Goal: Use online tool/utility

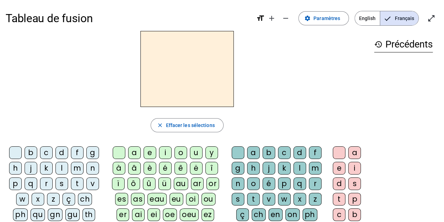
click at [77, 169] on div "m" at bounding box center [77, 168] width 13 height 13
click at [134, 154] on div "a" at bounding box center [134, 152] width 13 height 13
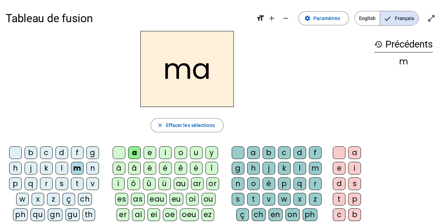
click at [76, 182] on div "t" at bounding box center [77, 183] width 13 height 13
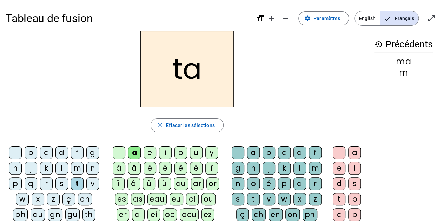
click at [63, 165] on div "l" at bounding box center [62, 168] width 13 height 13
click at [76, 181] on div "t" at bounding box center [77, 183] width 13 height 13
click at [61, 181] on div "s" at bounding box center [62, 183] width 13 height 13
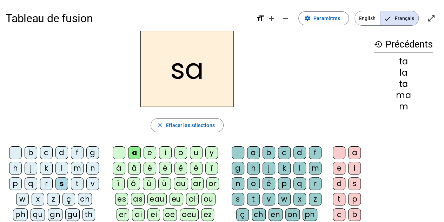
click at [298, 167] on div "l" at bounding box center [300, 168] width 13 height 13
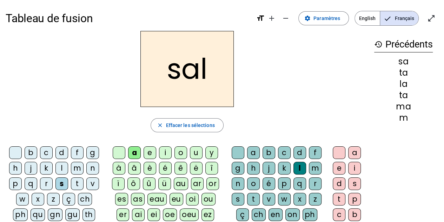
click at [31, 149] on div "b" at bounding box center [31, 152] width 13 height 13
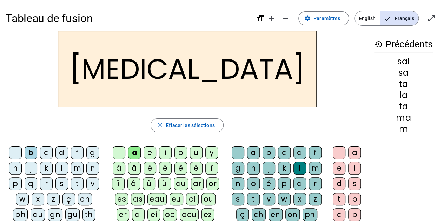
click at [77, 165] on div "m" at bounding box center [77, 168] width 13 height 13
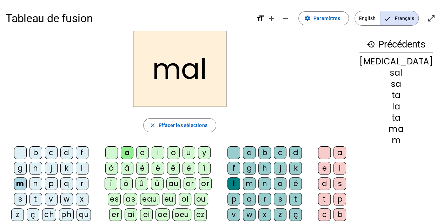
click at [164, 150] on div "i" at bounding box center [158, 152] width 13 height 13
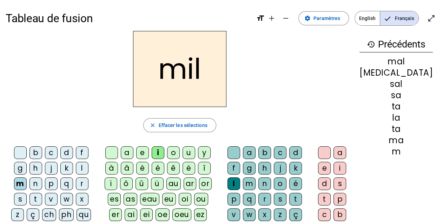
click at [27, 193] on div "s" at bounding box center [20, 199] width 13 height 13
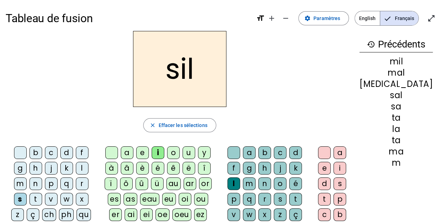
click at [235, 152] on div at bounding box center [234, 152] width 13 height 13
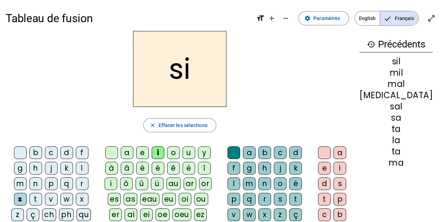
click at [149, 150] on div "e" at bounding box center [142, 152] width 13 height 13
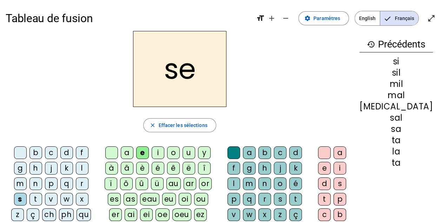
click at [195, 154] on div "u" at bounding box center [189, 152] width 13 height 13
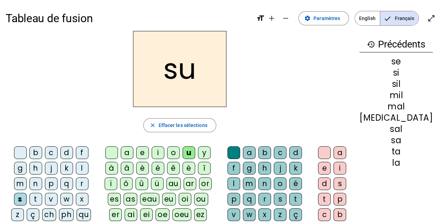
click at [271, 193] on div "r" at bounding box center [265, 199] width 13 height 13
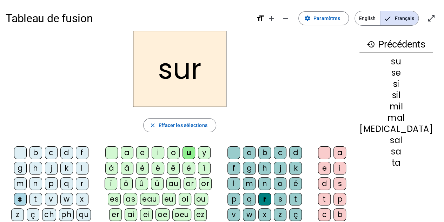
click at [27, 177] on div "m" at bounding box center [20, 183] width 13 height 13
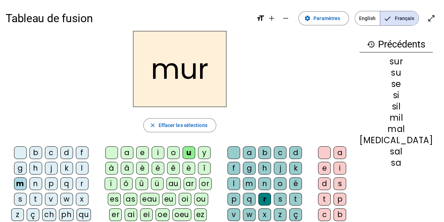
click at [61, 151] on div "d" at bounding box center [66, 152] width 13 height 13
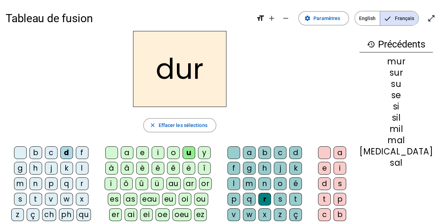
drag, startPoint x: 148, startPoint y: 148, endPoint x: 196, endPoint y: 155, distance: 48.2
click at [149, 148] on div "e" at bounding box center [142, 152] width 13 height 13
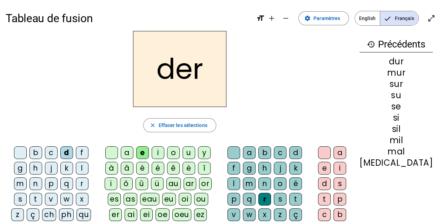
click at [234, 149] on div at bounding box center [234, 152] width 13 height 13
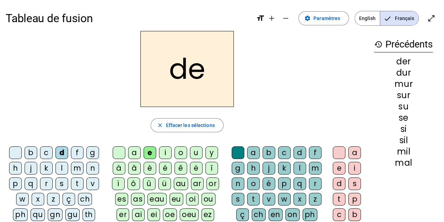
click at [194, 152] on div "u" at bounding box center [196, 152] width 13 height 13
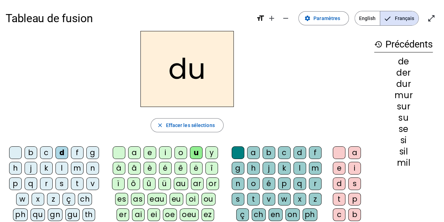
click at [30, 152] on div "b" at bounding box center [31, 152] width 13 height 13
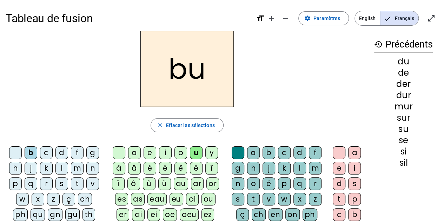
click at [89, 181] on div "v" at bounding box center [92, 183] width 13 height 13
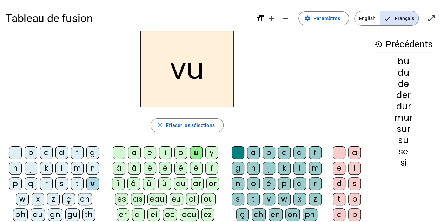
click at [78, 181] on div "t" at bounding box center [77, 183] width 13 height 13
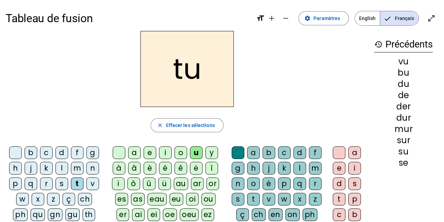
click at [152, 152] on div "e" at bounding box center [150, 152] width 13 height 13
click at [63, 167] on div "l" at bounding box center [62, 168] width 13 height 13
